Goal: Transaction & Acquisition: Download file/media

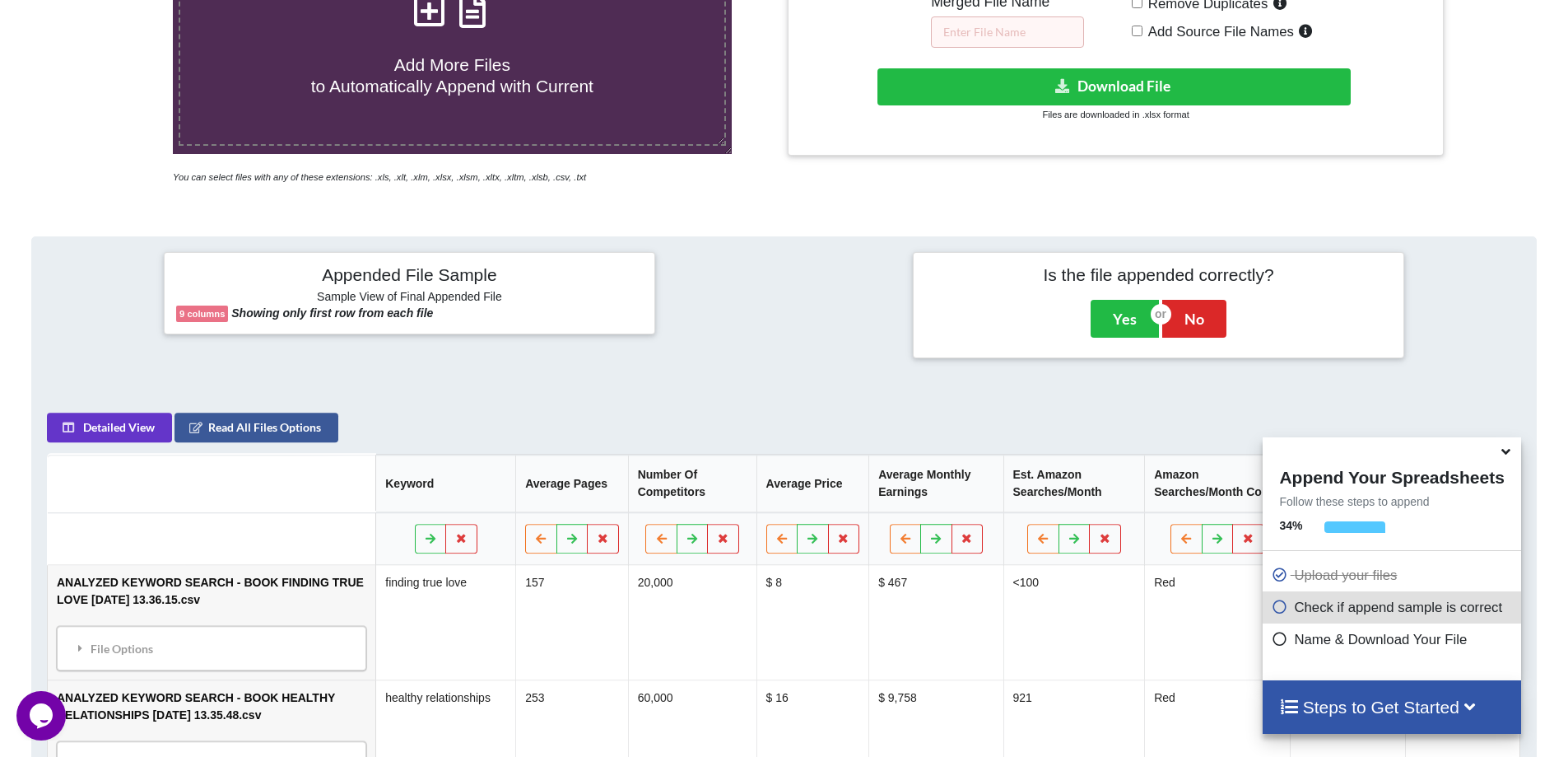
scroll to position [260, 0]
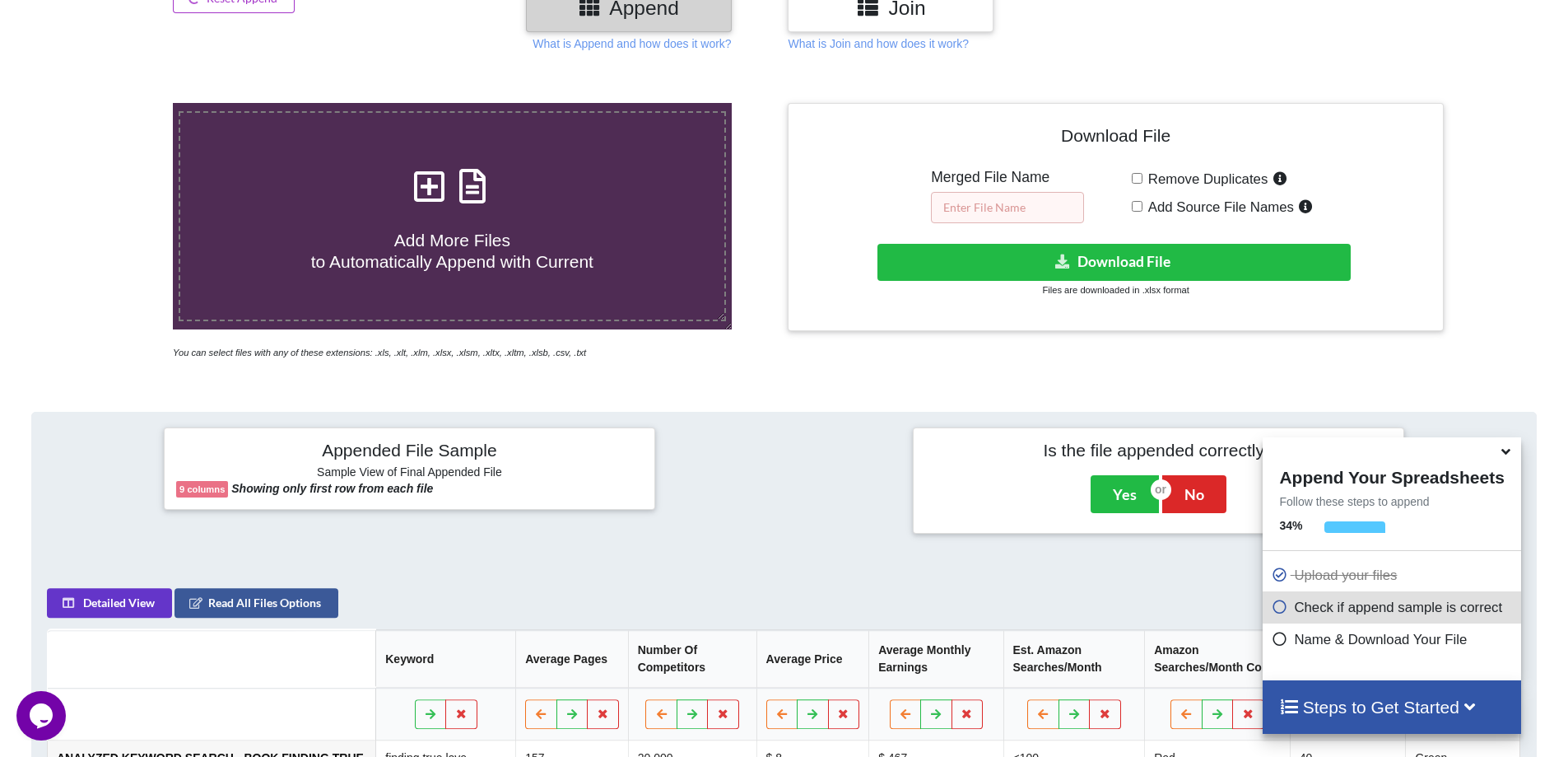
click at [1021, 209] on input "text" at bounding box center [1006, 207] width 153 height 31
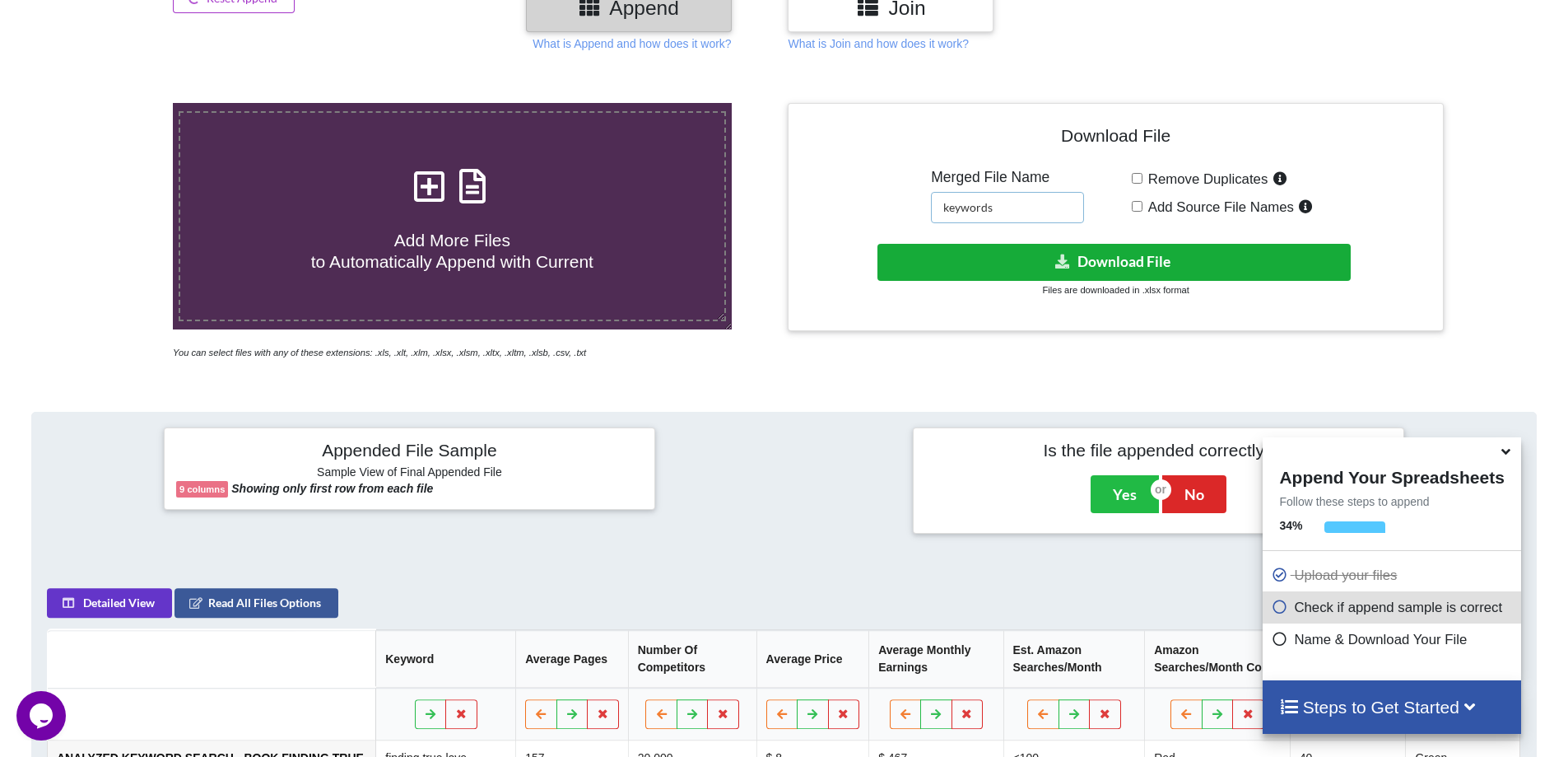
type input "keywords"
click at [1092, 263] on button "Download File" at bounding box center [1114, 262] width 473 height 37
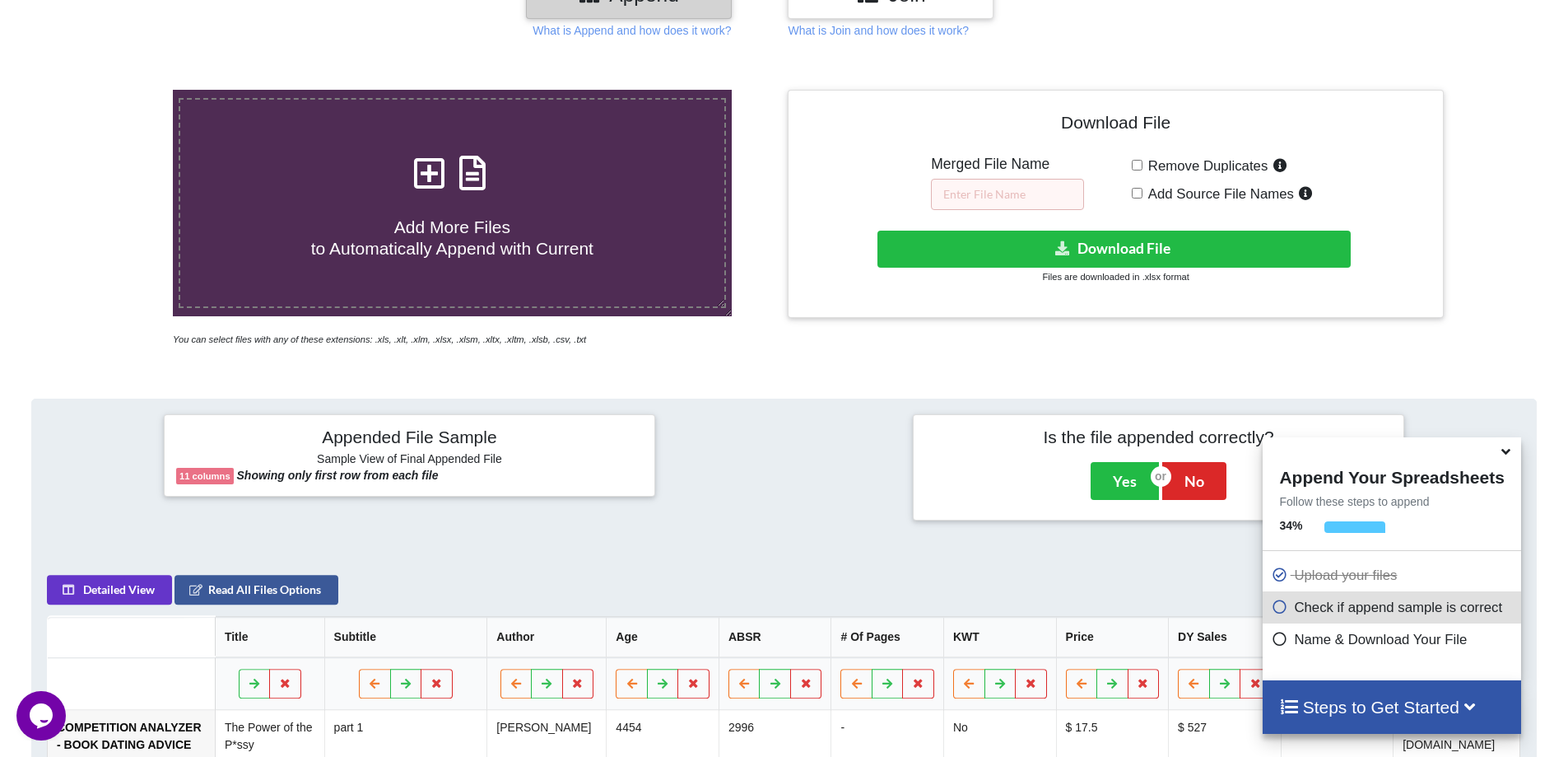
scroll to position [95, 0]
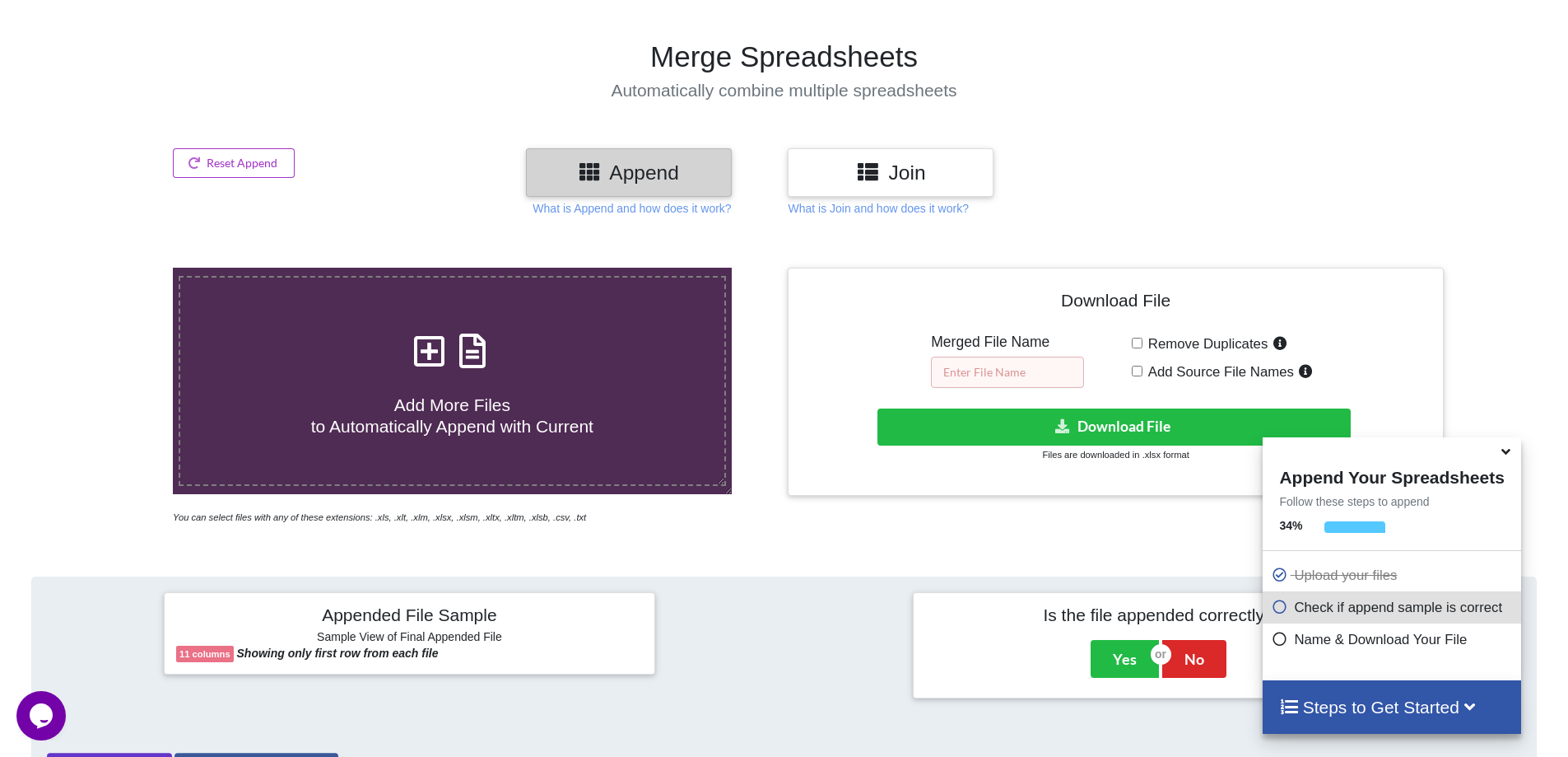
click at [971, 370] on input "text" at bounding box center [1006, 372] width 153 height 31
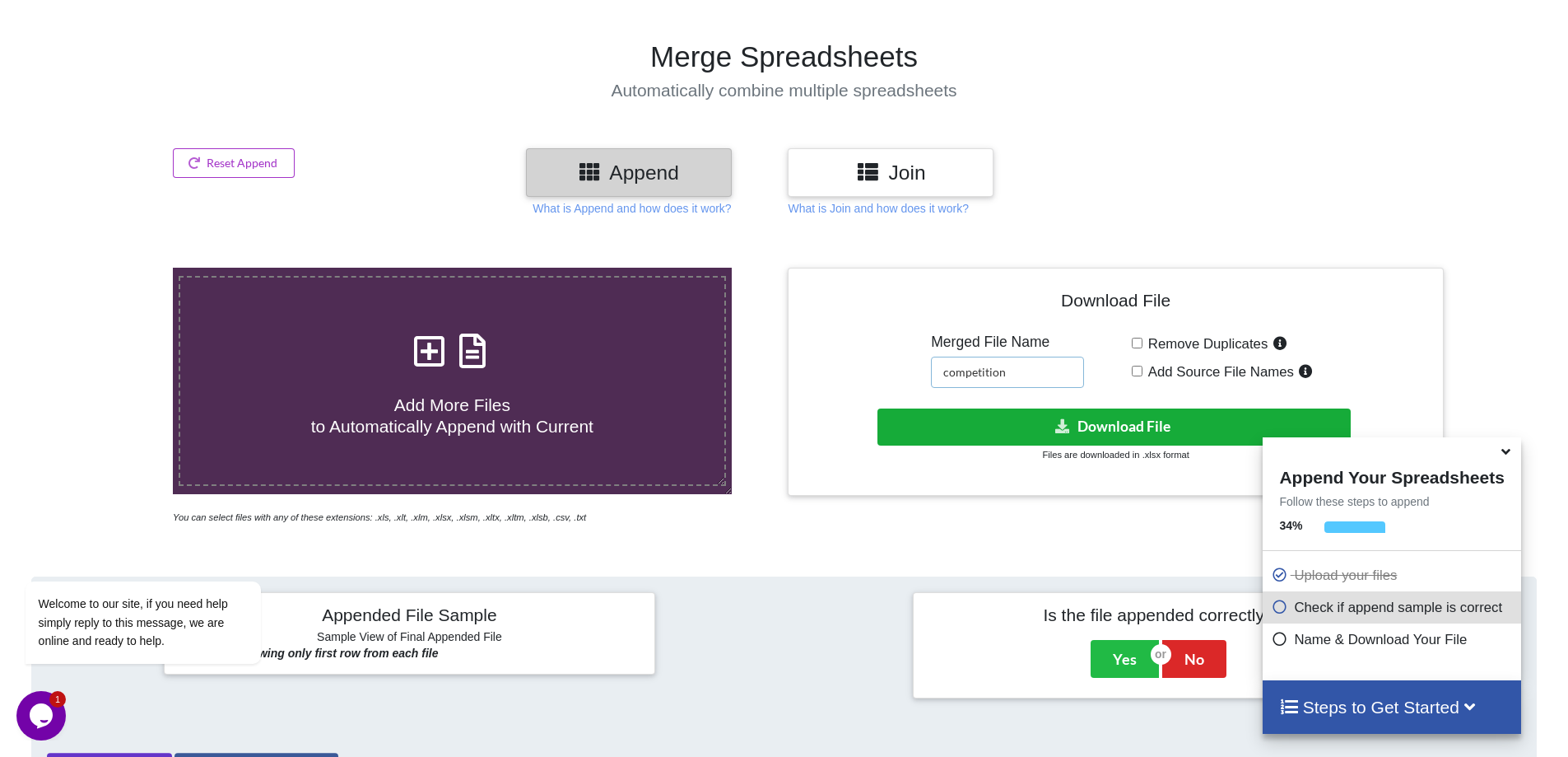
type input "competition"
click at [1093, 423] on button "Download File" at bounding box center [1114, 427] width 473 height 37
